Goal: Navigation & Orientation: Find specific page/section

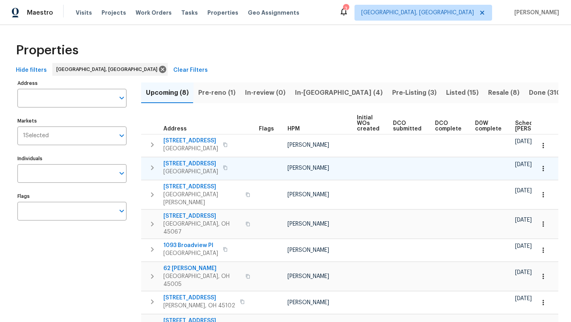
scroll to position [28, 0]
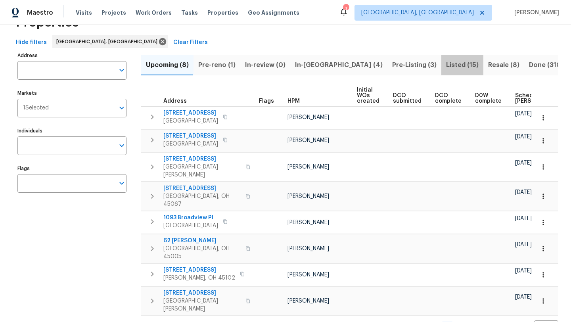
click at [446, 67] on span "Listed (15)" at bounding box center [462, 65] width 33 height 11
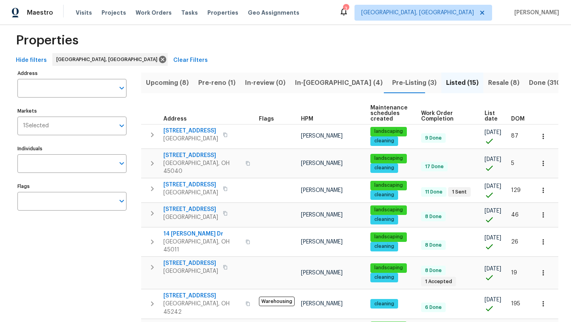
scroll to position [8, 0]
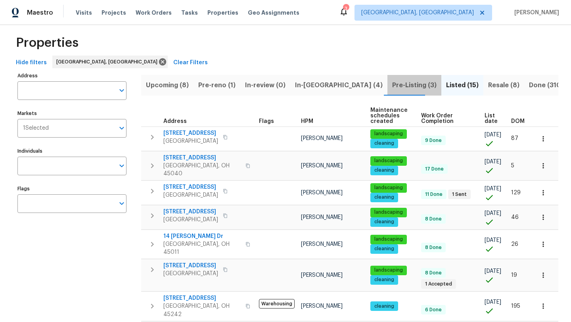
click at [392, 86] on span "Pre-Listing (3)" at bounding box center [414, 85] width 44 height 11
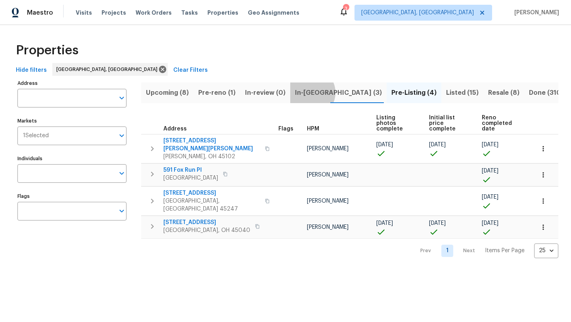
click at [308, 92] on span "In-[GEOGRAPHIC_DATA] (3)" at bounding box center [338, 92] width 87 height 11
